Goal: Information Seeking & Learning: Learn about a topic

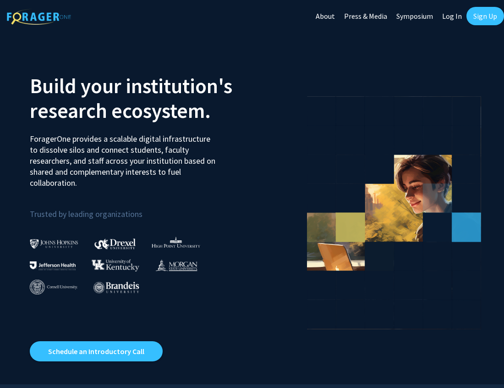
click at [458, 9] on link "Log In" at bounding box center [452, 16] width 29 height 32
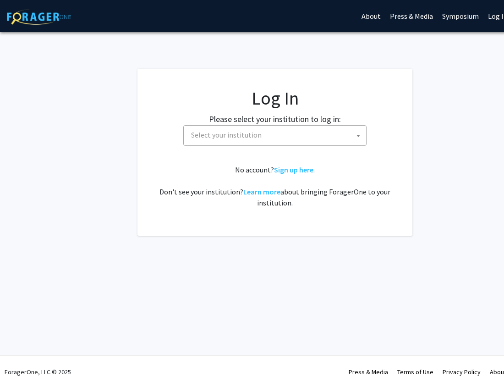
click at [250, 127] on span "Select your institution" at bounding box center [276, 135] width 179 height 19
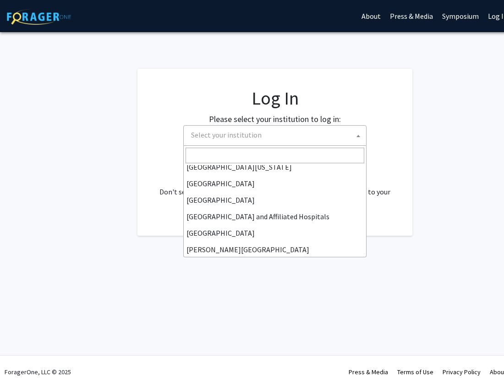
scroll to position [104, 0]
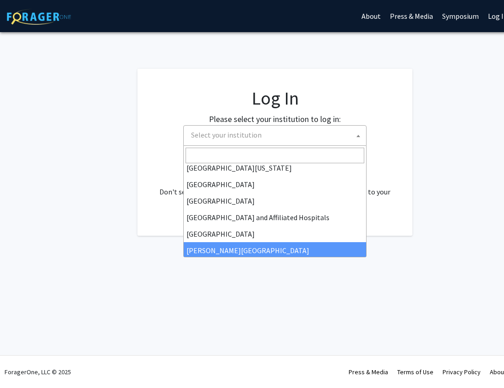
select select "1"
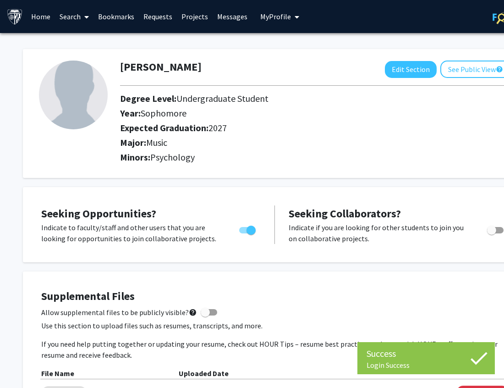
scroll to position [0, 46]
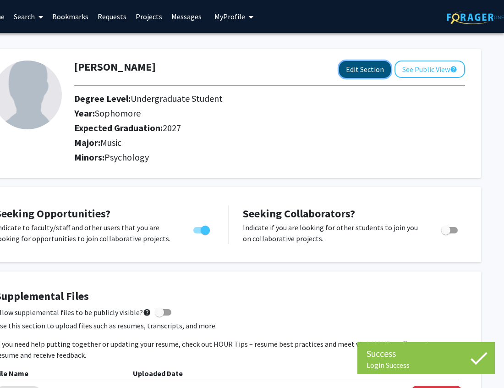
click at [379, 72] on button "Edit Section" at bounding box center [365, 69] width 52 height 17
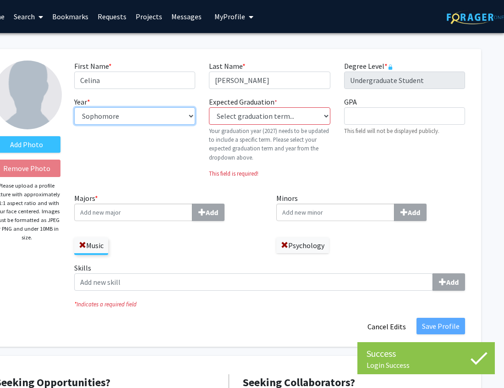
click at [137, 120] on select "--- First-year Sophomore Junior Senior Postbaccalaureate Certificate" at bounding box center [134, 115] width 121 height 17
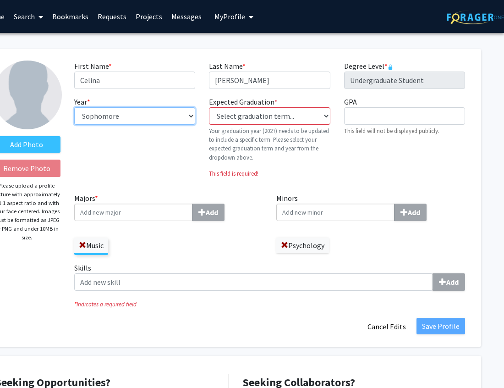
select select "junior"
click at [74, 107] on select "--- First-year Sophomore Junior Senior Postbaccalaureate Certificate" at bounding box center [134, 115] width 121 height 17
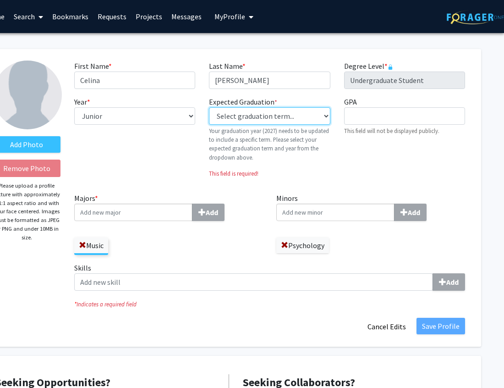
click at [276, 122] on select "Select graduation term... Previous: 2027 (Please select a specific term) Spring…" at bounding box center [269, 115] width 121 height 17
select select "40: fall_2027"
click at [209, 107] on select "Select graduation term... Previous: 2027 (Please select a specific term) Spring…" at bounding box center [269, 115] width 121 height 17
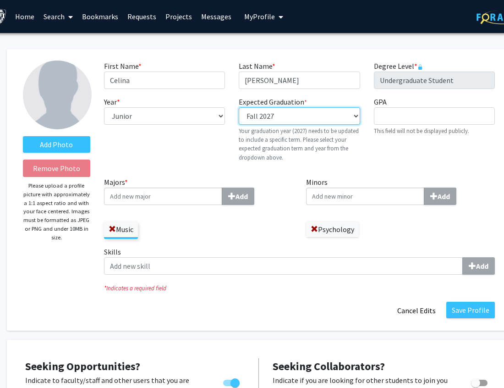
scroll to position [0, 15]
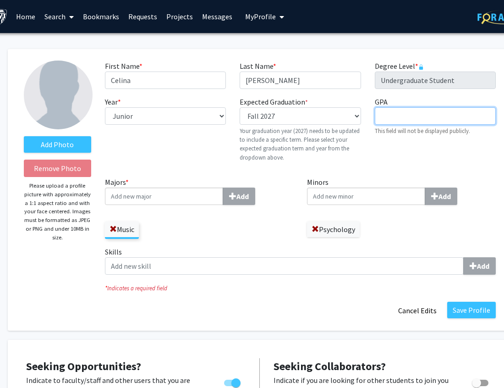
click at [436, 117] on input "GPA required" at bounding box center [435, 115] width 121 height 17
click at [310, 186] on label "Minors Add" at bounding box center [401, 190] width 189 height 28
click at [310, 187] on input "Minors Add" at bounding box center [366, 195] width 118 height 17
click at [176, 201] on input "Majors * Add" at bounding box center [164, 195] width 118 height 17
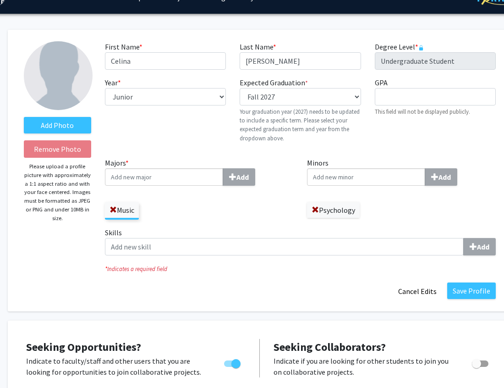
scroll to position [22, 15]
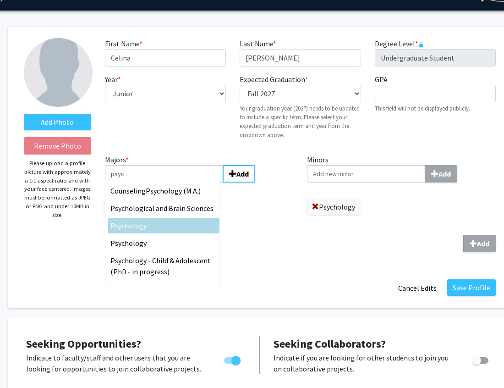
type input "psyc"
click at [172, 224] on div "Psyc hology" at bounding box center [163, 225] width 107 height 11
click at [172, 182] on input "psyc" at bounding box center [164, 173] width 118 height 17
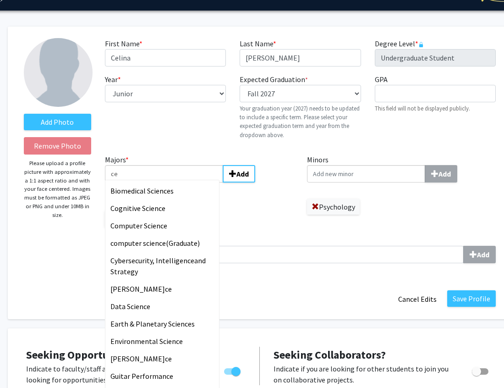
type input "c"
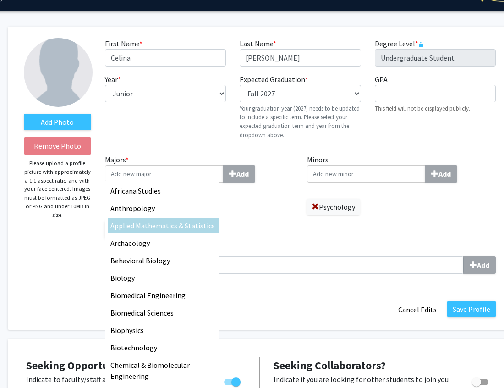
click at [264, 230] on div "Majors * Africana Studies Anthropology Applied Mathematics & Statistics Archaeo…" at bounding box center [199, 199] width 203 height 91
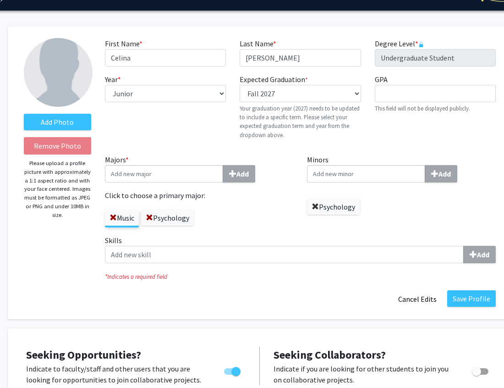
click at [318, 206] on span at bounding box center [315, 206] width 7 height 7
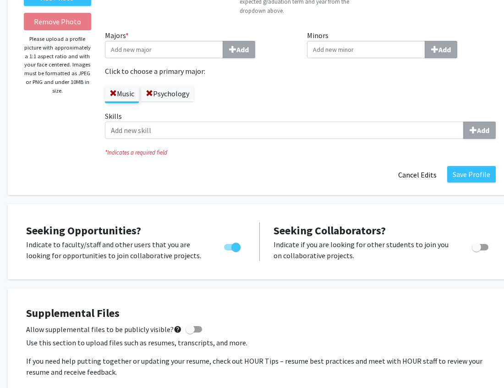
scroll to position [154, 15]
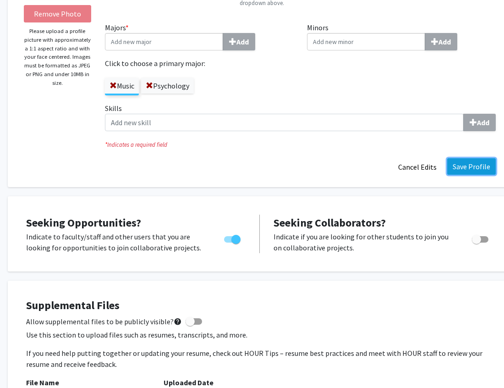
click at [479, 160] on button "Save Profile" at bounding box center [471, 166] width 49 height 16
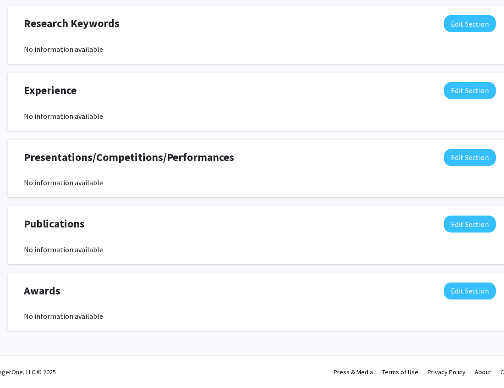
scroll to position [0, 15]
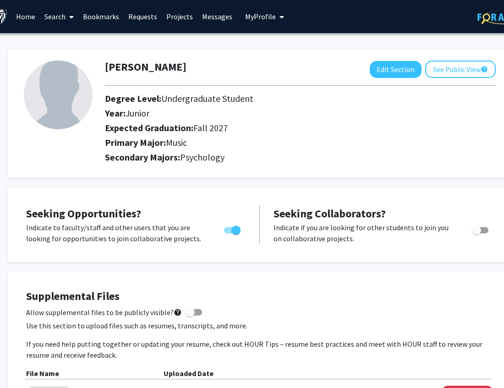
click at [24, 22] on link "Home" at bounding box center [25, 16] width 28 height 32
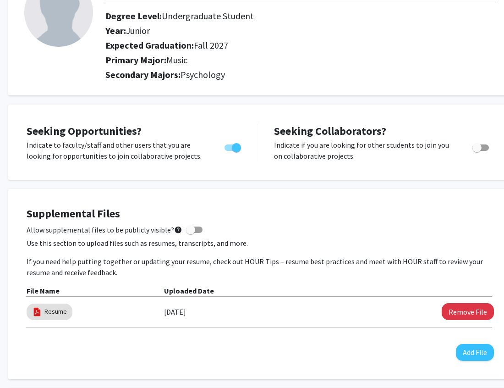
scroll to position [0, 15]
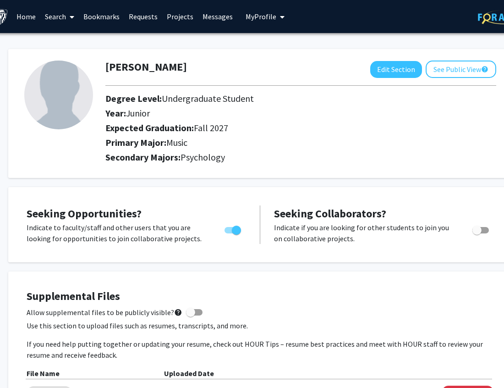
click at [32, 13] on link "Home" at bounding box center [26, 16] width 28 height 32
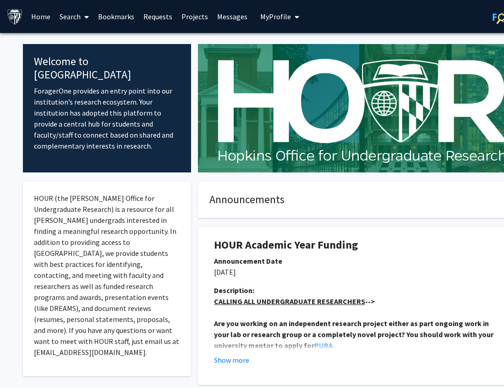
click at [71, 10] on link "Search" at bounding box center [74, 16] width 38 height 32
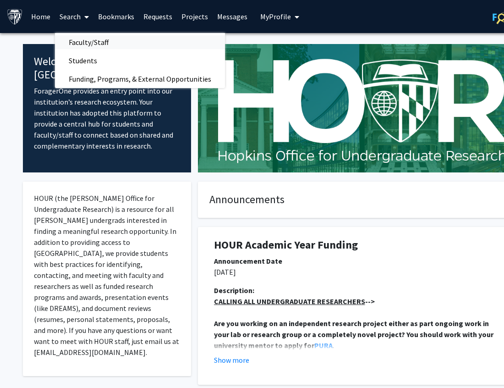
click at [82, 41] on span "Faculty/Staff" at bounding box center [88, 42] width 67 height 18
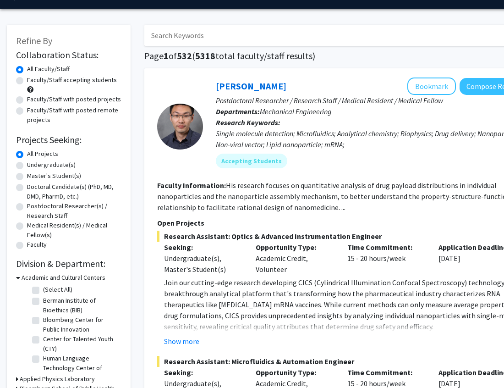
scroll to position [29, 0]
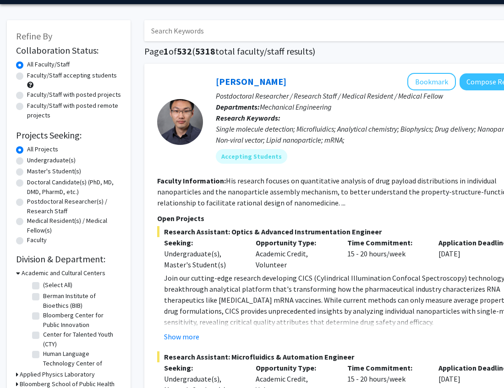
click at [27, 161] on label "Undergraduate(s)" at bounding box center [51, 160] width 49 height 10
click at [27, 161] on input "Undergraduate(s)" at bounding box center [30, 158] width 6 height 6
radio input "true"
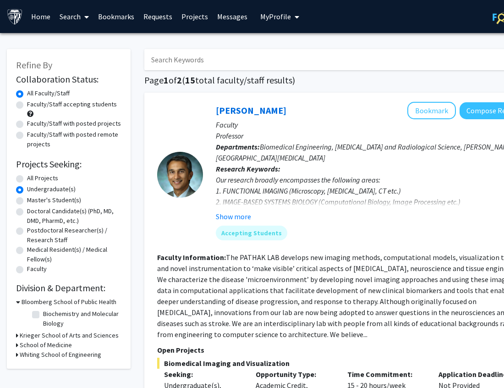
click at [27, 105] on label "Faculty/Staff accepting students" at bounding box center [72, 104] width 90 height 10
click at [27, 105] on input "Faculty/Staff accepting students" at bounding box center [30, 102] width 6 height 6
radio input "true"
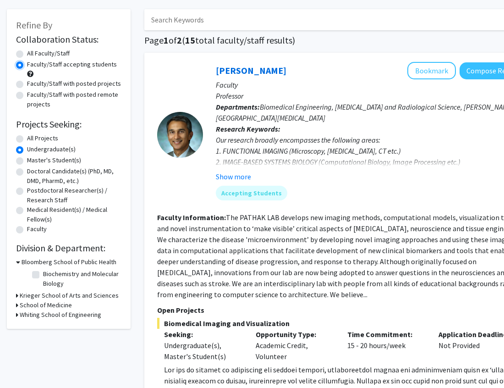
scroll to position [52, 0]
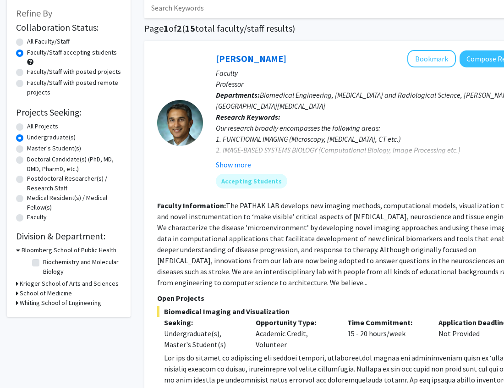
click at [18, 285] on icon at bounding box center [17, 284] width 2 height 10
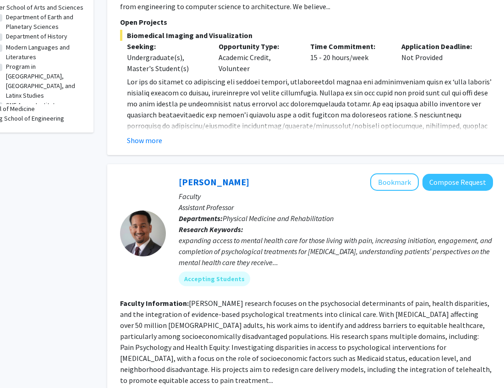
scroll to position [0, 0]
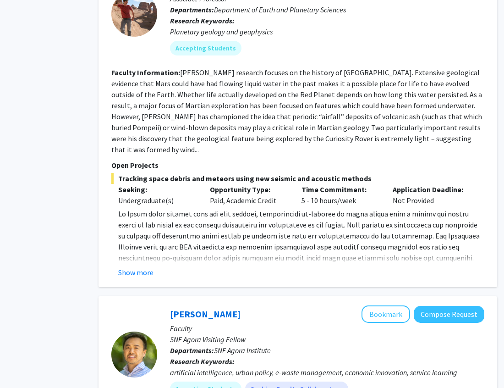
scroll to position [1371, 46]
